Goal: Transaction & Acquisition: Purchase product/service

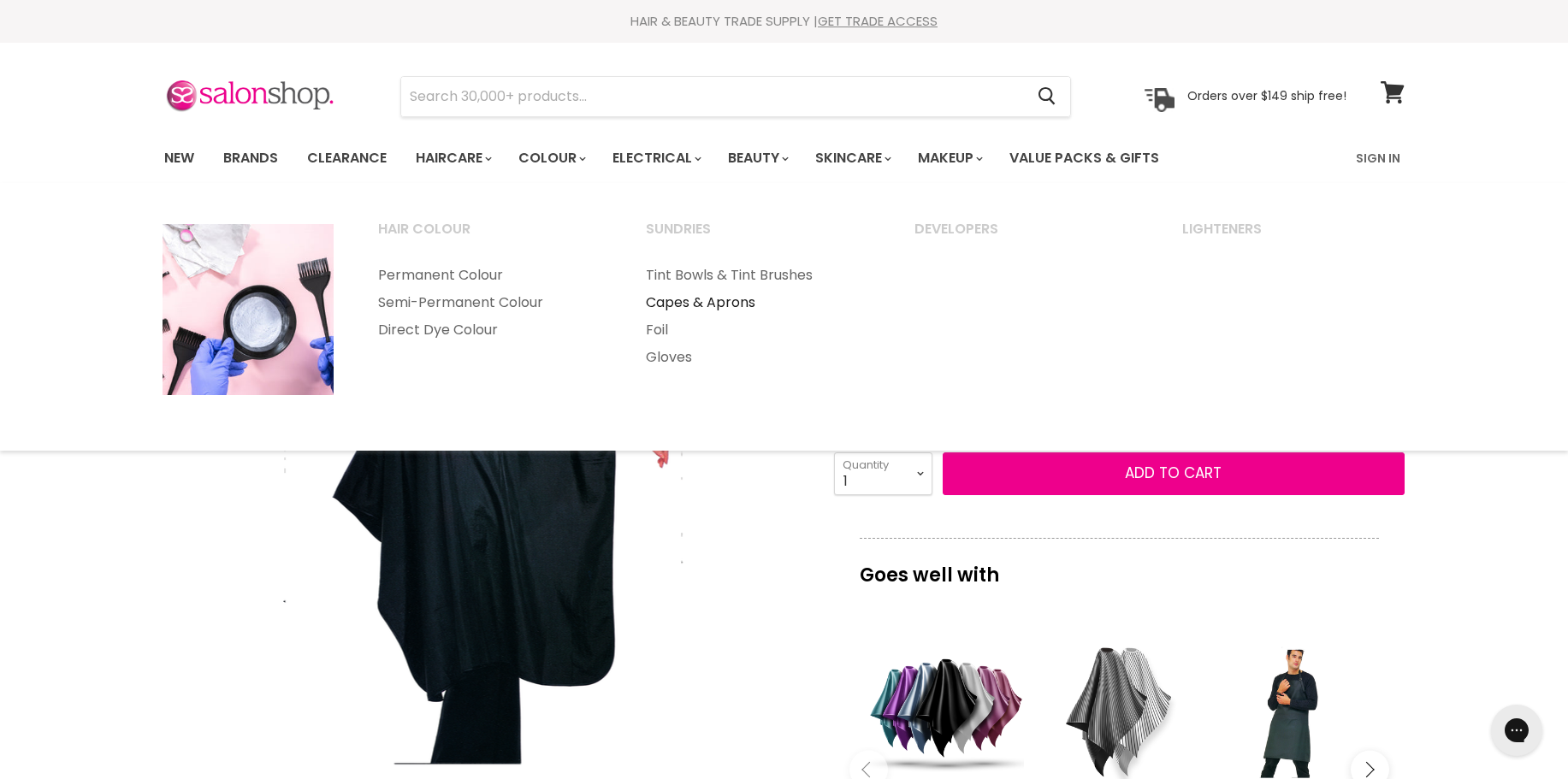
click at [705, 303] on link "Capes & Aprons" at bounding box center [757, 303] width 265 height 28
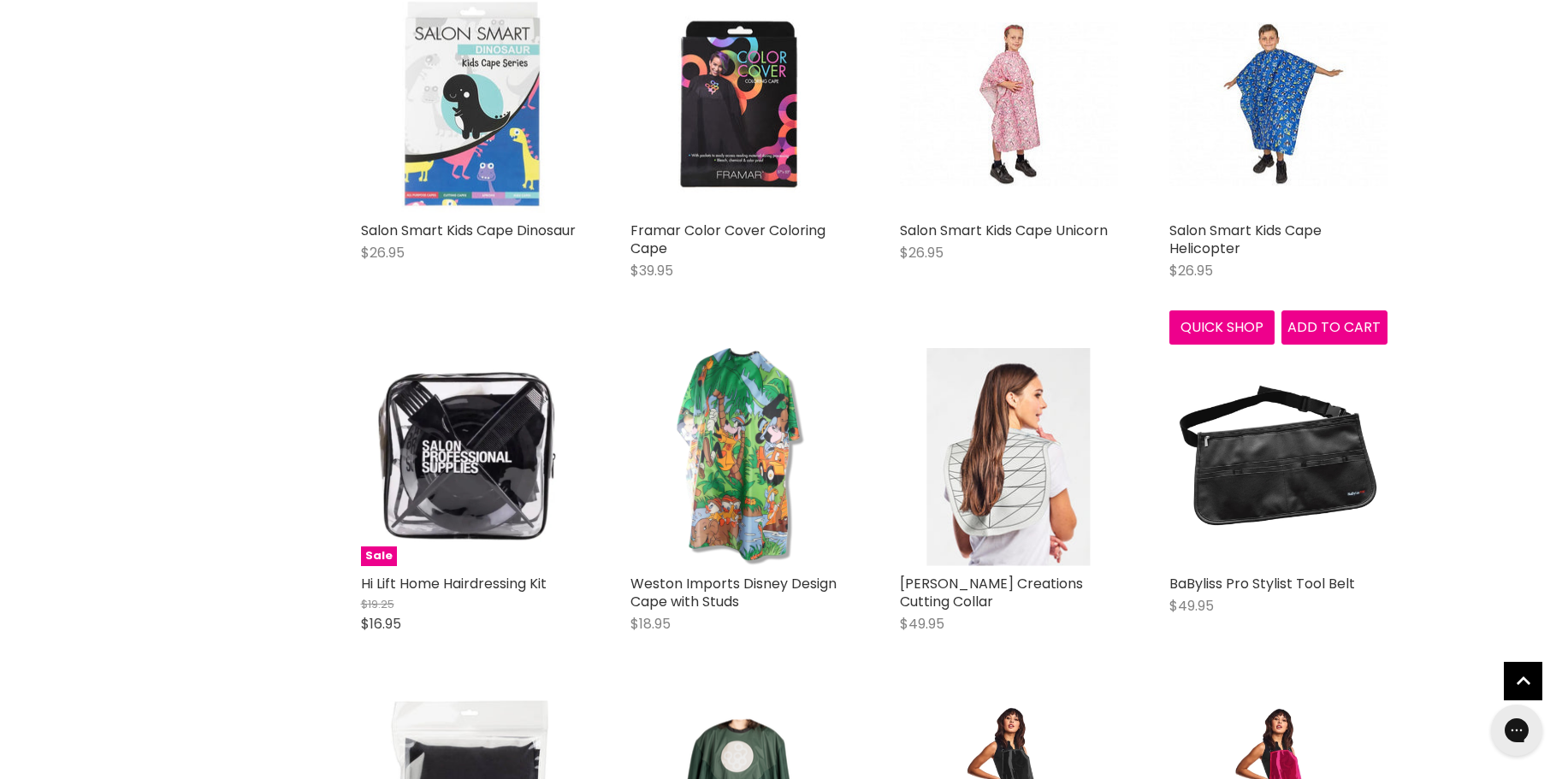
scroll to position [941, 0]
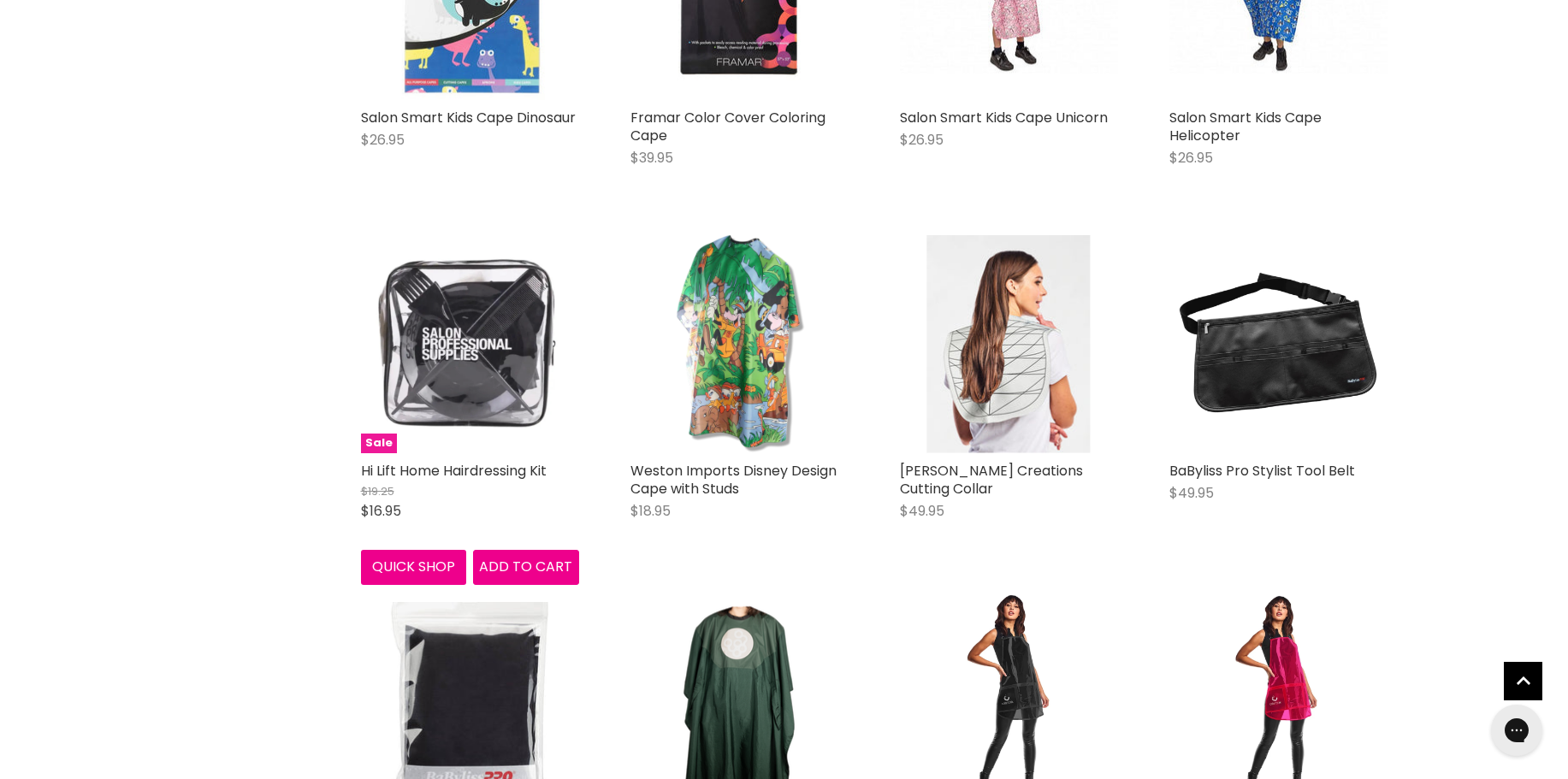
click at [462, 352] on img "Main content" at bounding box center [470, 344] width 218 height 218
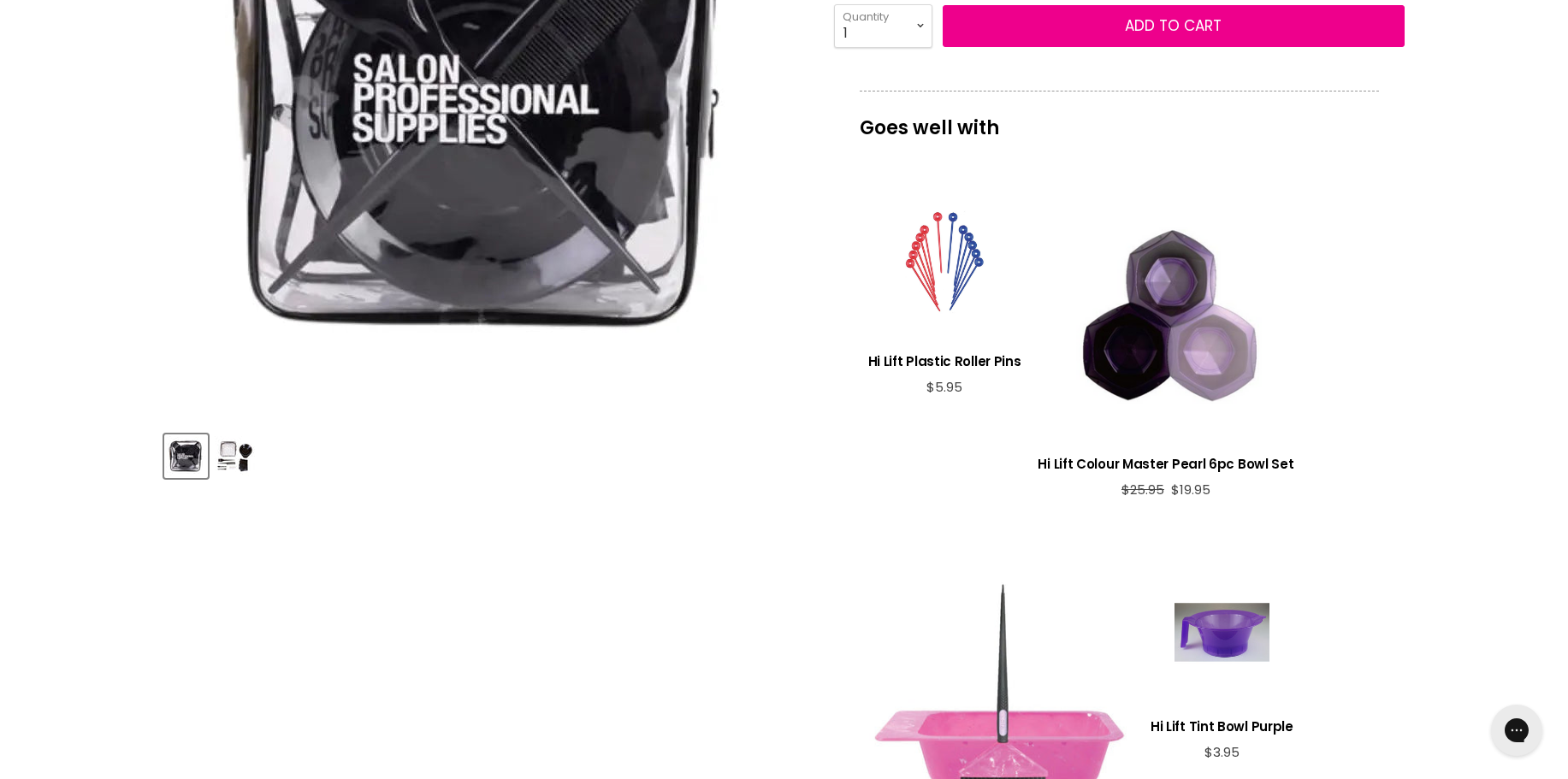
click at [230, 463] on img "Product thumbnails" at bounding box center [235, 456] width 40 height 40
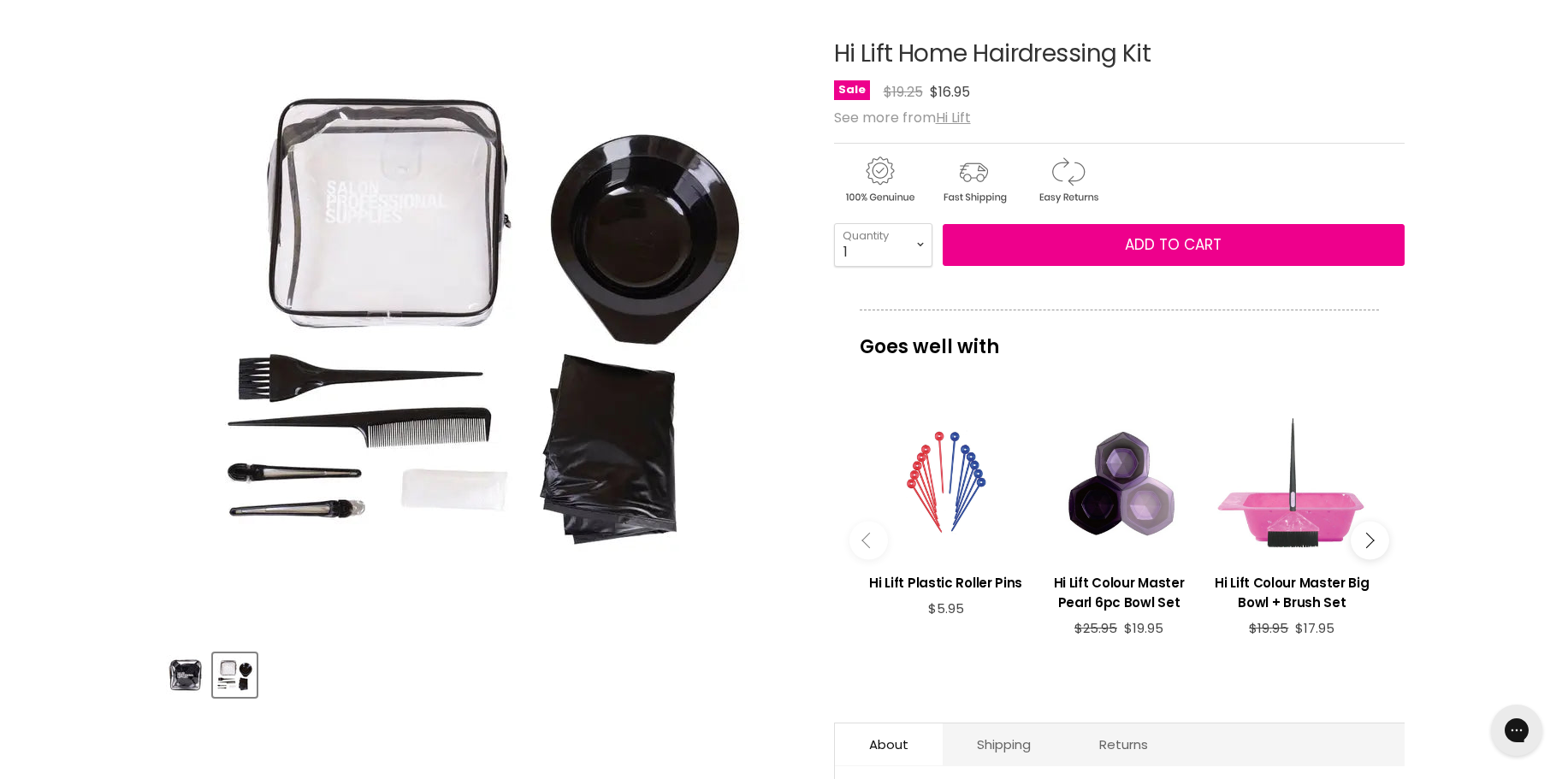
scroll to position [171, 0]
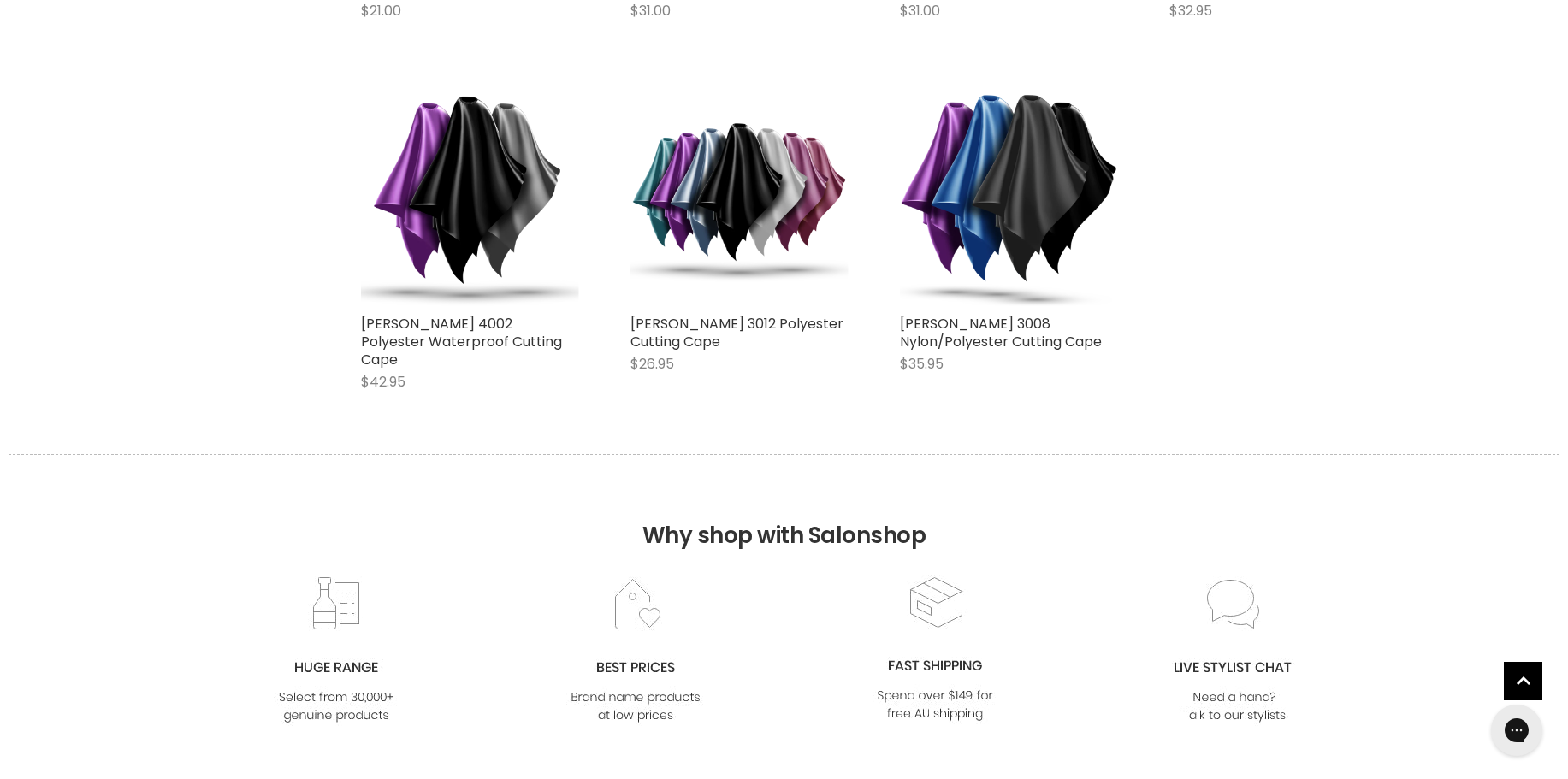
scroll to position [3982, 0]
